Goal: Find specific page/section: Find specific page/section

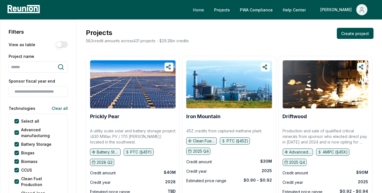
click at [209, 11] on link "Home" at bounding box center [199, 9] width 20 height 11
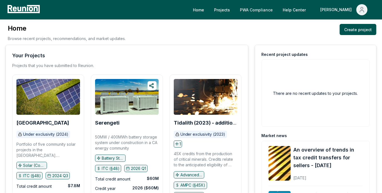
click at [277, 8] on link "PWA Compliance" at bounding box center [257, 9] width 42 height 11
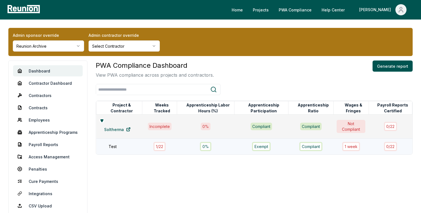
click at [321, 147] on div "Compliant" at bounding box center [310, 146] width 23 height 9
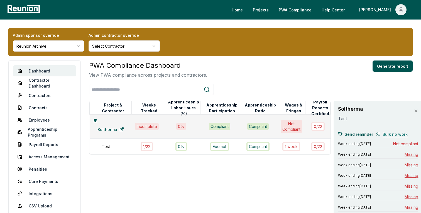
click at [382, 134] on span "Bulk no work" at bounding box center [394, 134] width 25 height 6
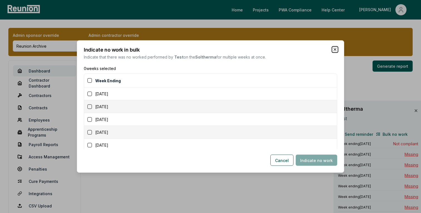
click at [337, 49] on icon "button" at bounding box center [334, 49] width 4 height 4
